Goal: Information Seeking & Learning: Get advice/opinions

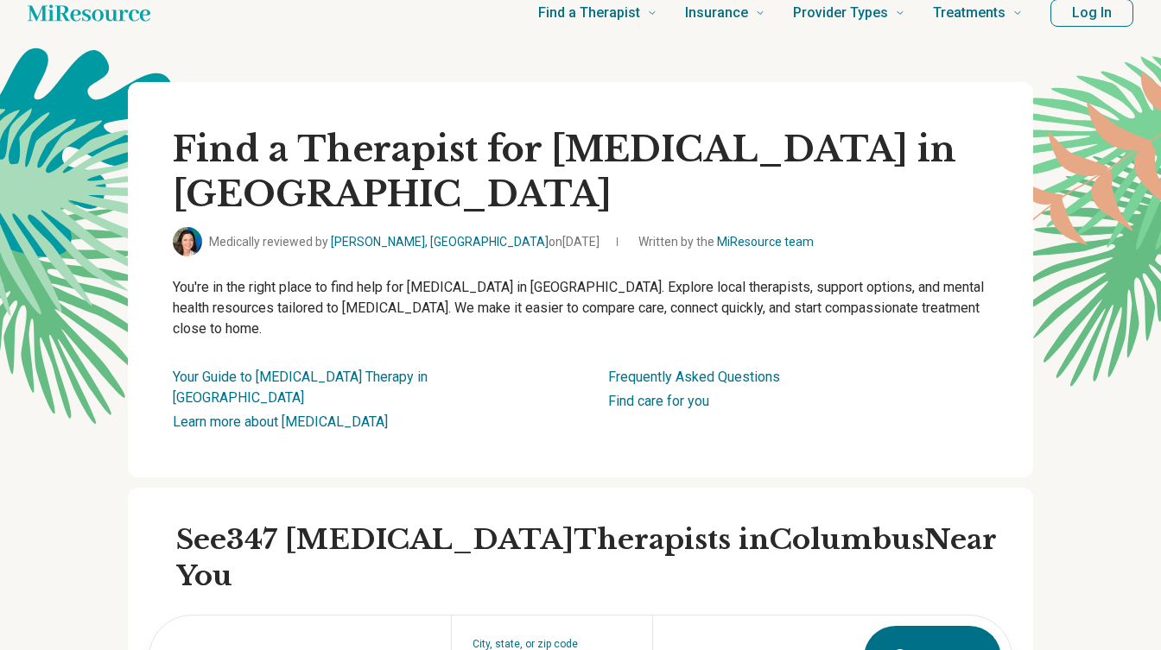
type input "********"
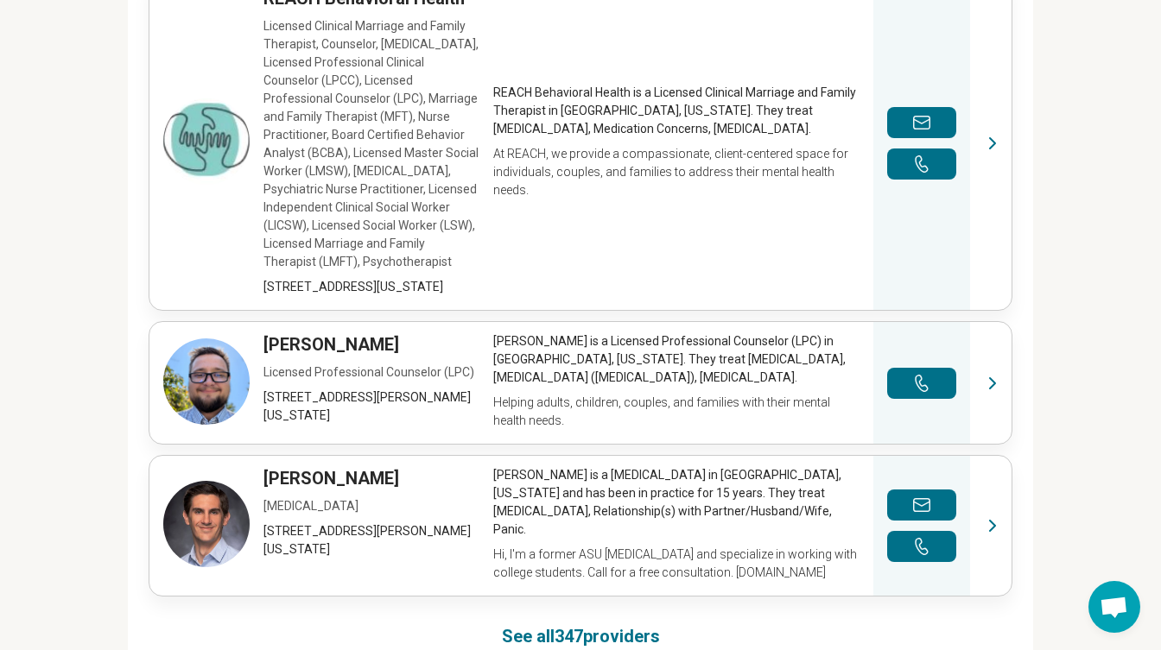
scroll to position [1237, 0]
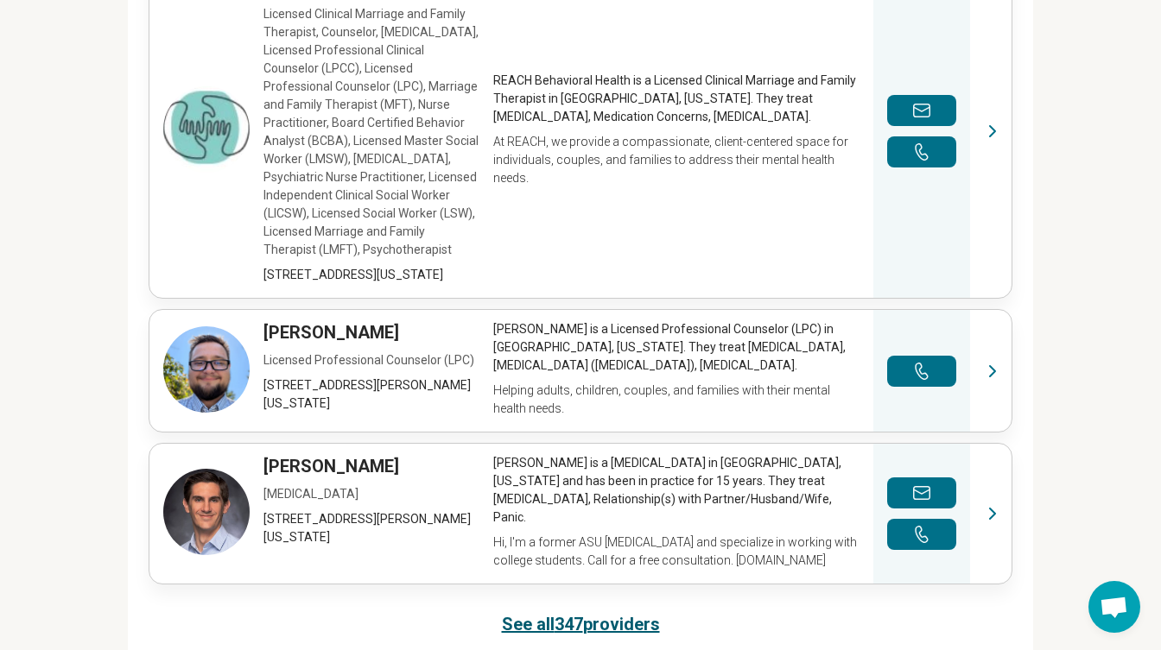
click at [510, 612] on link "See all 347 providers" at bounding box center [581, 624] width 158 height 24
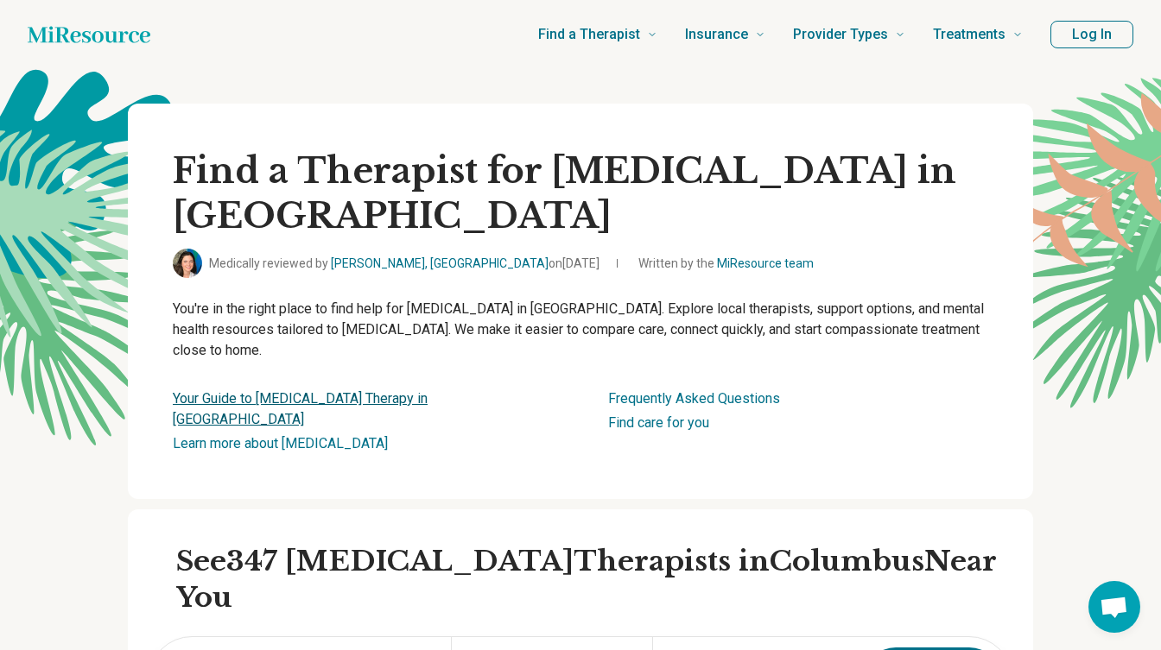
click at [389, 395] on link "Your Guide to Social Anxiety Therapy in Columbus" at bounding box center [300, 408] width 255 height 37
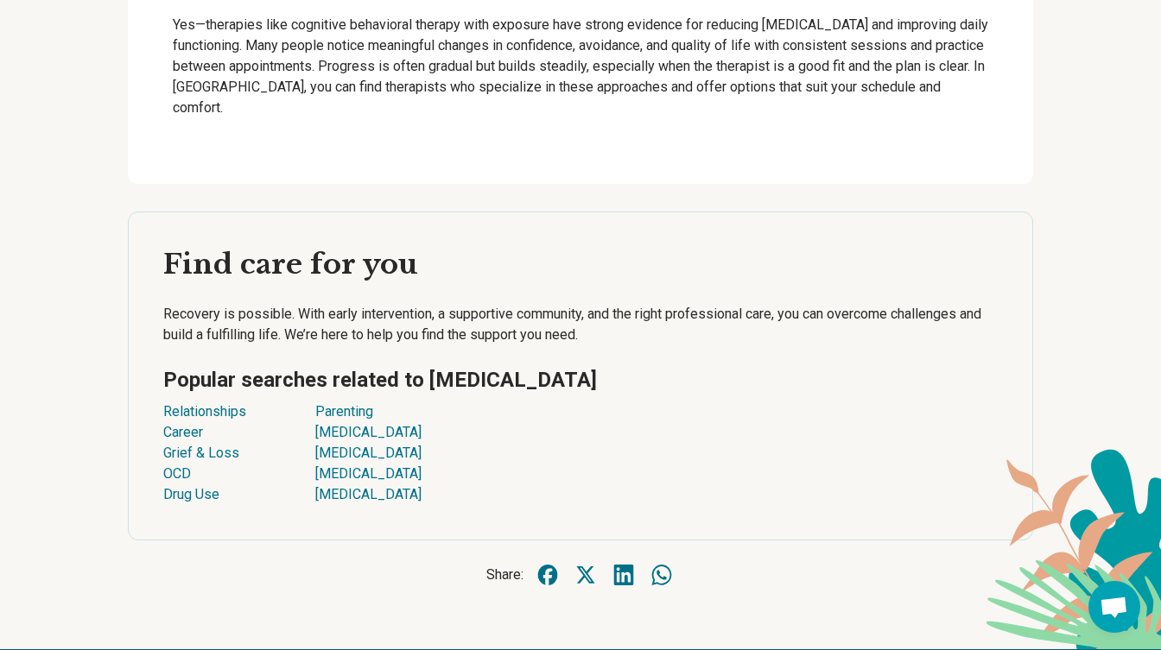
scroll to position [4185, 0]
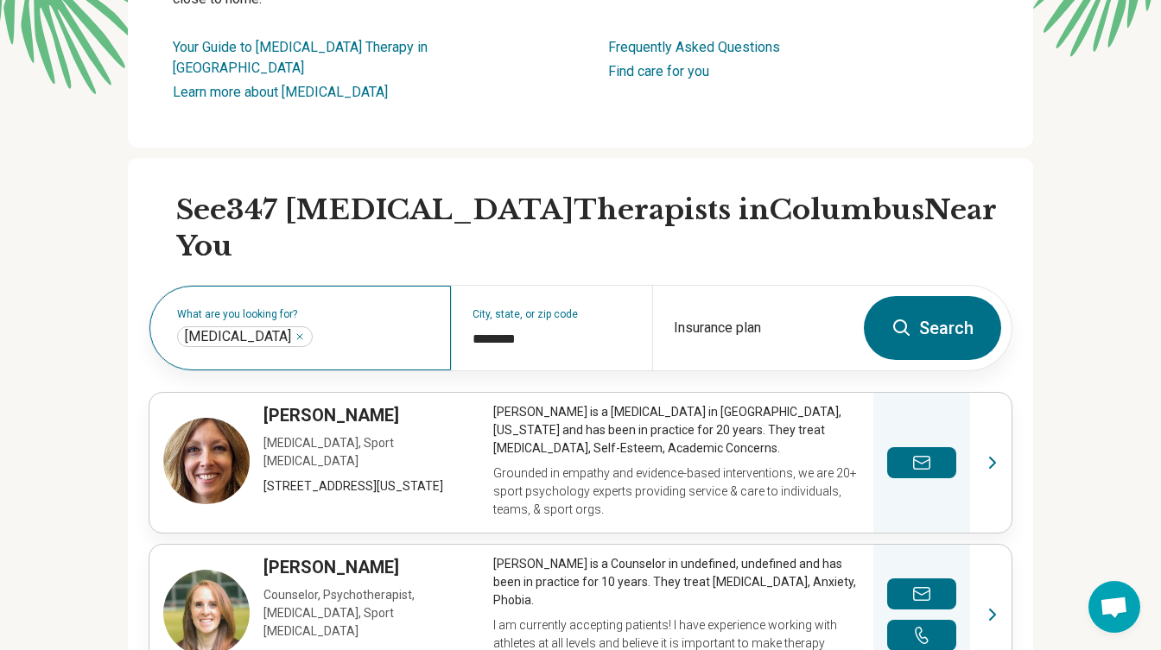
scroll to position [352, 0]
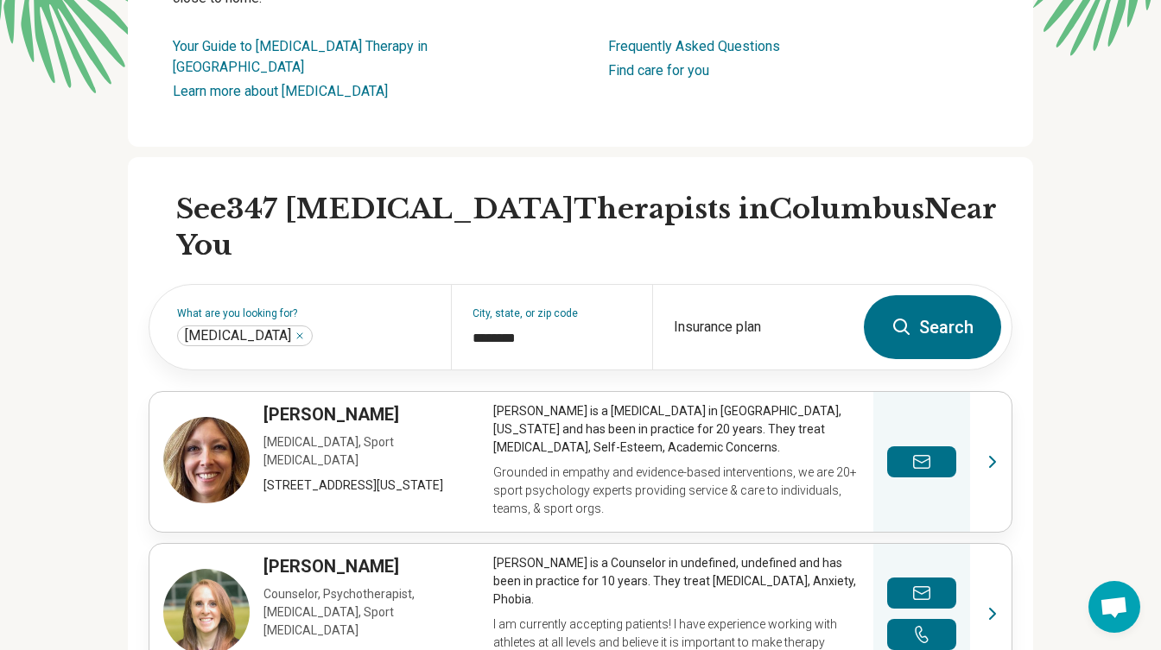
click at [914, 295] on button "Search" at bounding box center [932, 327] width 137 height 64
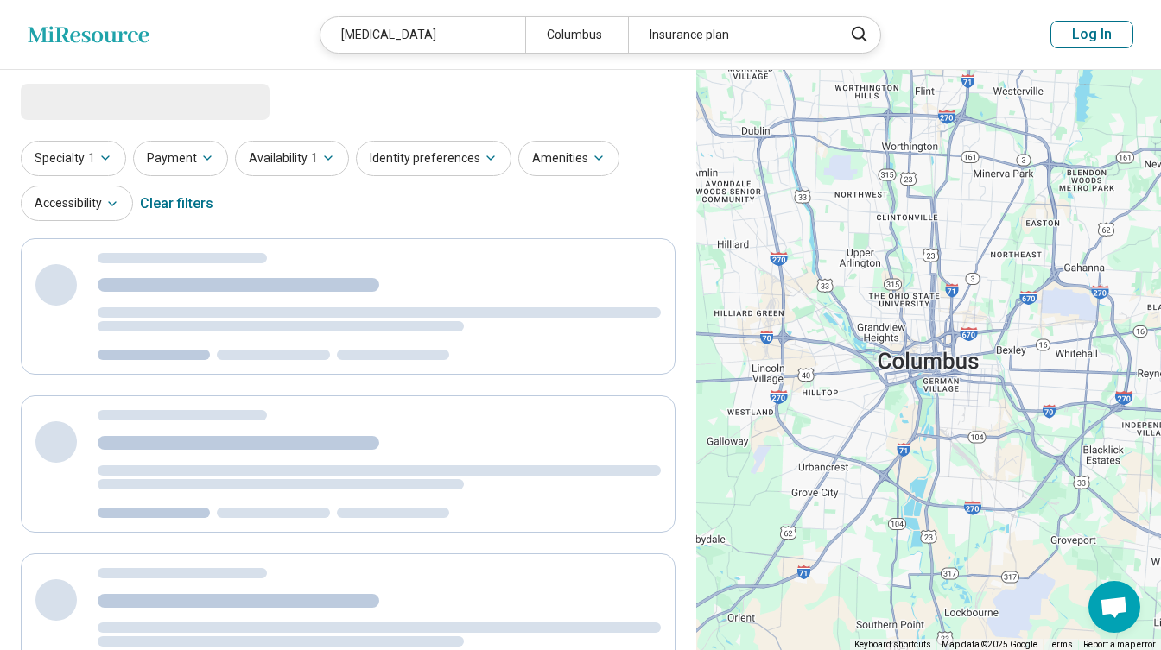
select select "***"
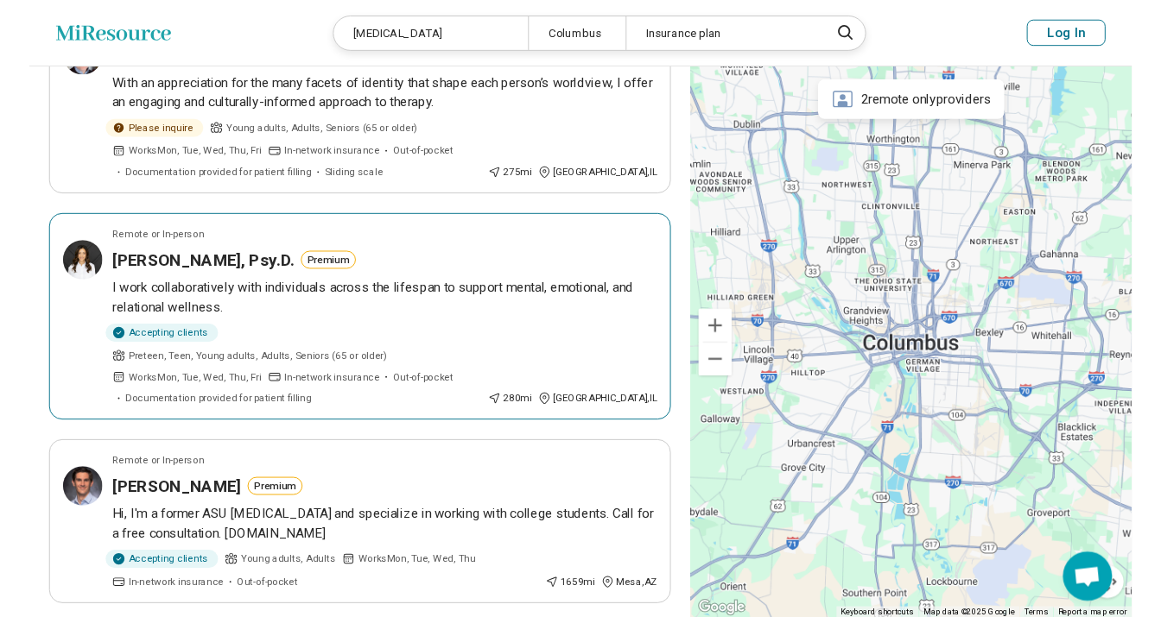
scroll to position [657, 0]
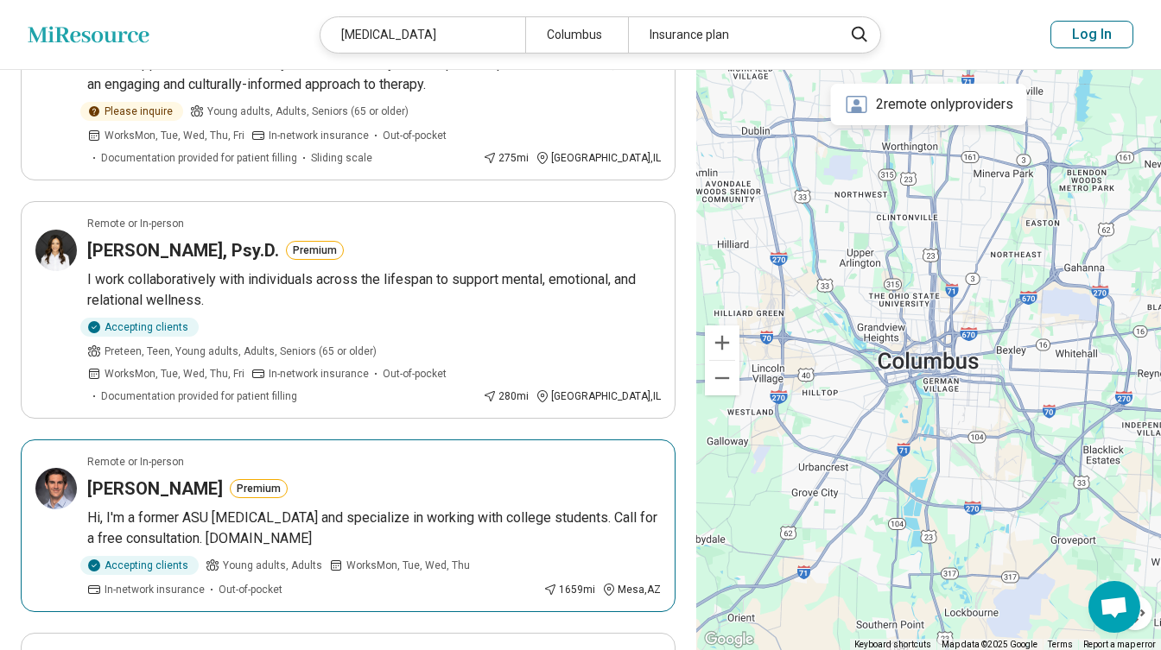
click at [146, 477] on h3 "[PERSON_NAME]" at bounding box center [155, 489] width 136 height 24
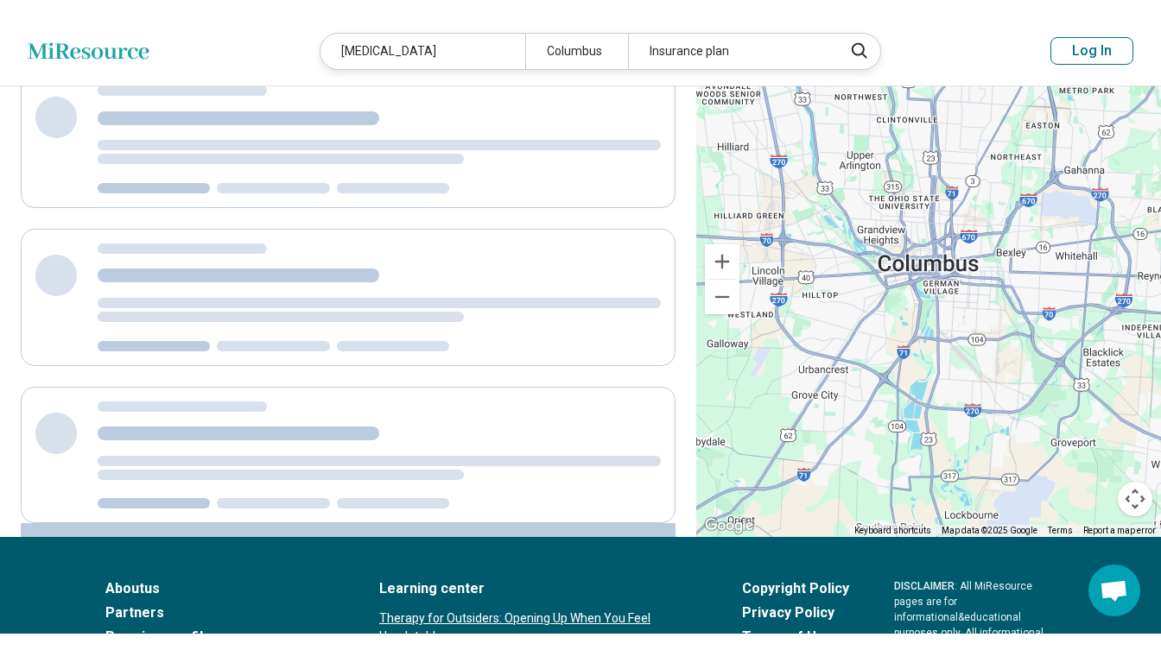
scroll to position [434, 0]
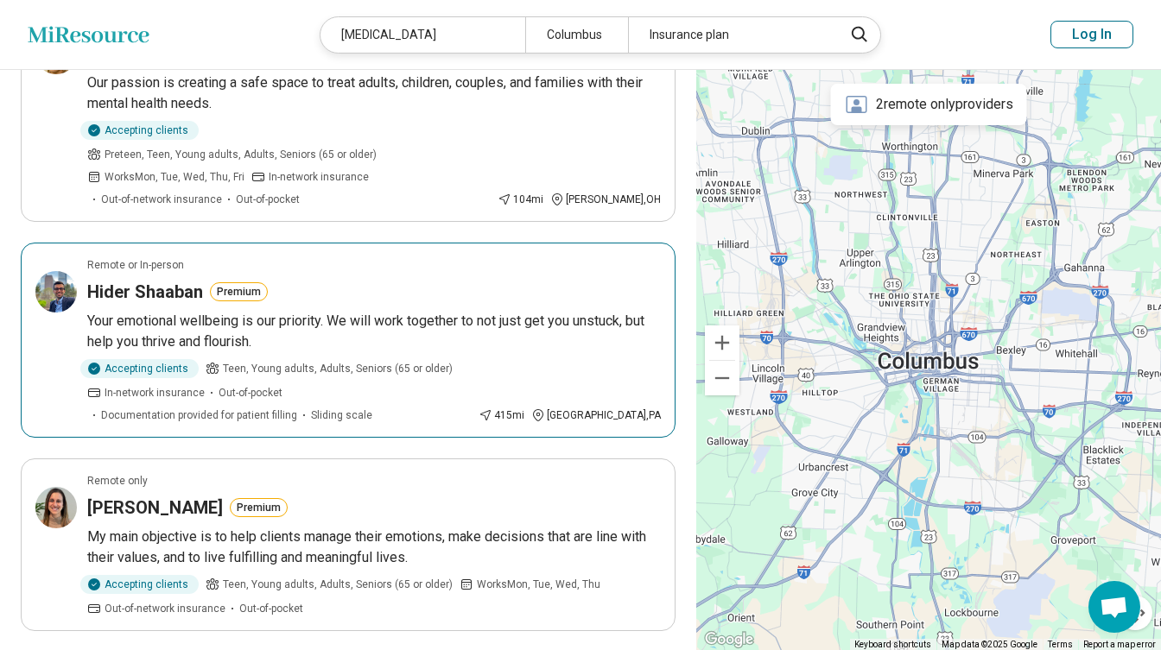
scroll to position [1674, 0]
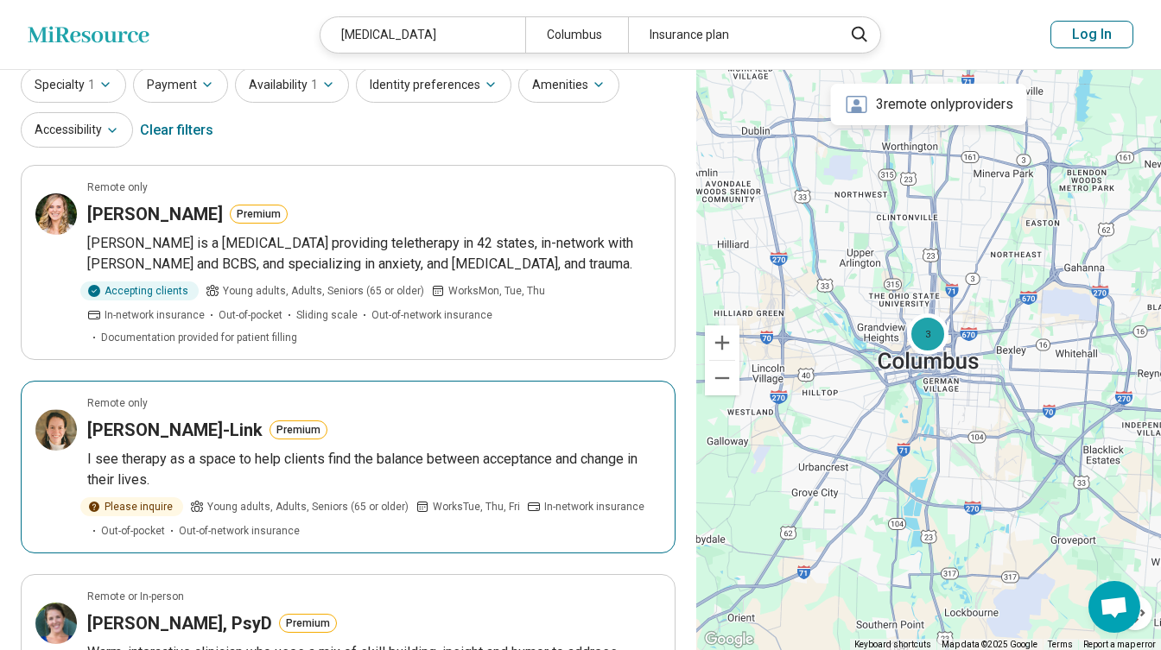
scroll to position [88, 0]
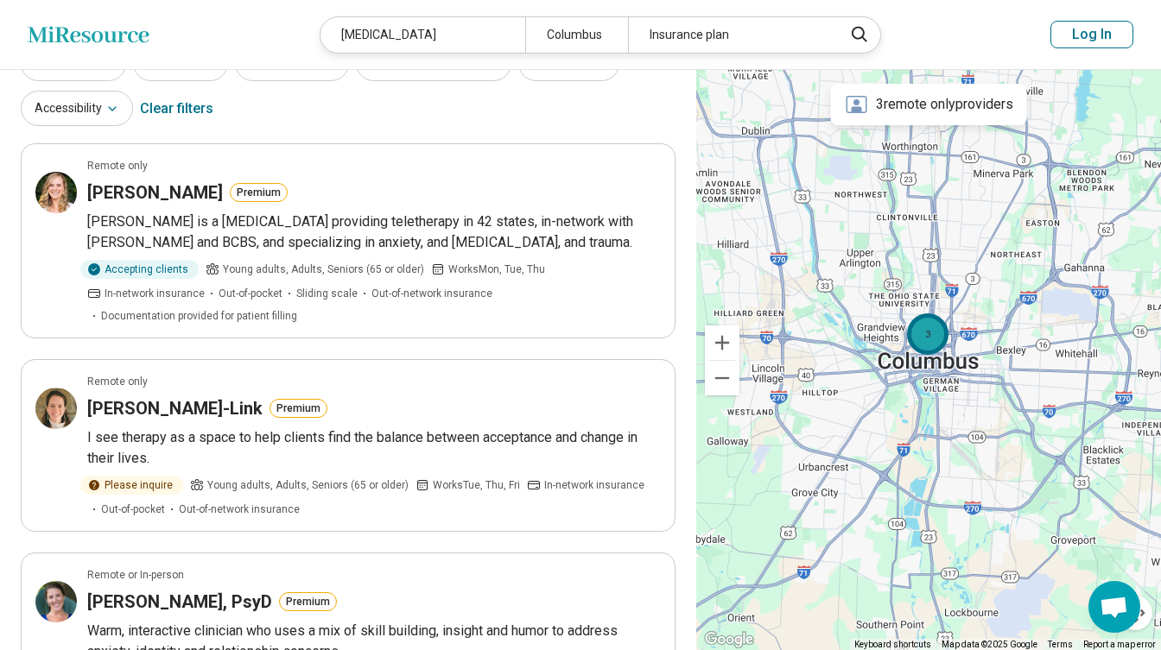
click at [927, 336] on div "3" at bounding box center [928, 333] width 41 height 41
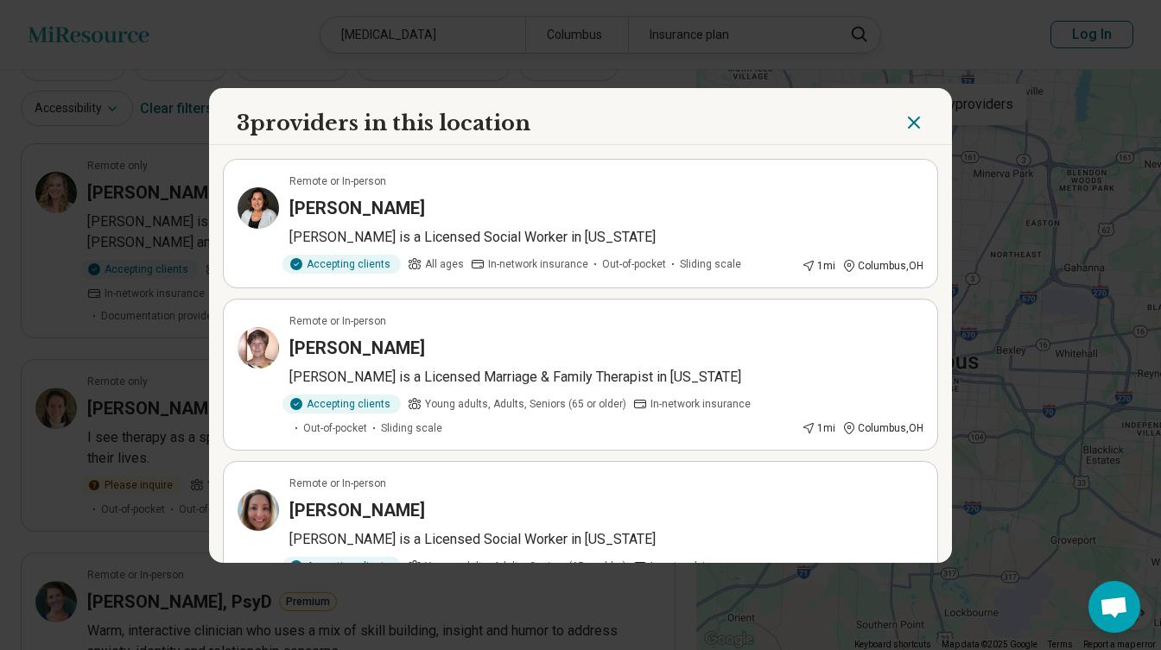
scroll to position [0, 0]
click at [905, 124] on icon "Close" at bounding box center [913, 122] width 21 height 21
